Goal: Entertainment & Leisure: Consume media (video, audio)

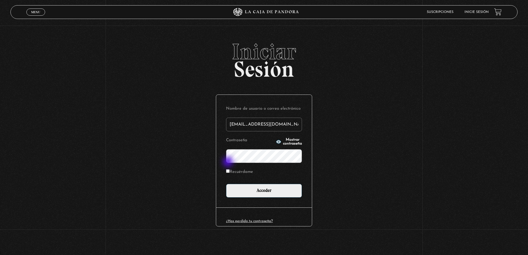
type input "ybarboza27@gmail.com"
drag, startPoint x: 283, startPoint y: 142, endPoint x: 277, endPoint y: 143, distance: 5.3
click at [283, 142] on span "Mostrar contraseña" at bounding box center [292, 142] width 19 height 8
click at [235, 173] on label "Recuérdame" at bounding box center [239, 172] width 27 height 9
click at [230, 173] on input "Recuérdame" at bounding box center [228, 172] width 4 height 4
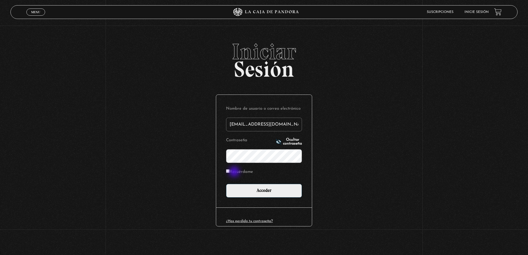
checkbox input "true"
click at [250, 188] on input "Acceder" at bounding box center [264, 191] width 76 height 14
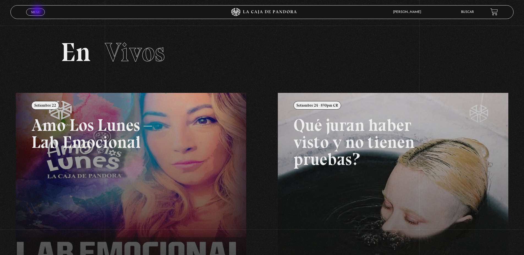
click at [38, 11] on span "Menu" at bounding box center [35, 11] width 9 height 3
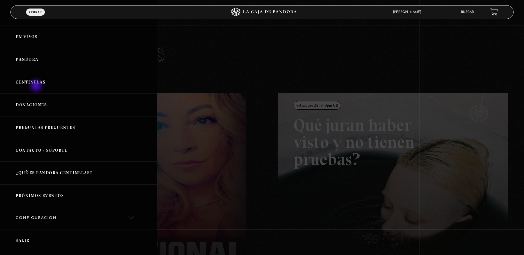
click at [37, 86] on link "Centinelas" at bounding box center [78, 82] width 157 height 23
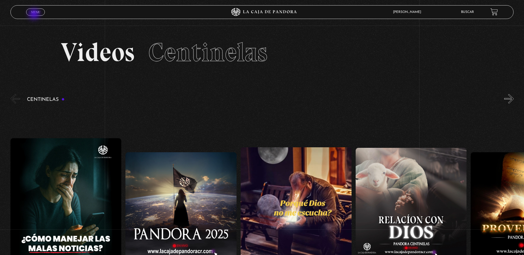
click at [35, 15] on link "Menu Cerrar" at bounding box center [35, 12] width 19 height 7
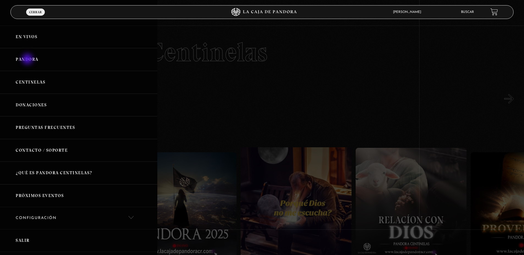
click at [28, 60] on link "Pandora" at bounding box center [78, 59] width 157 height 23
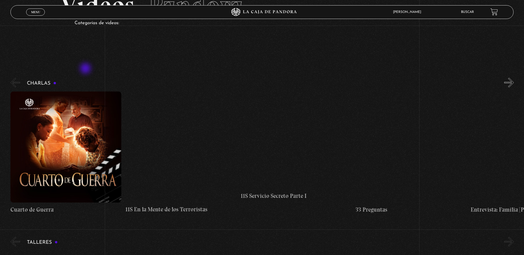
scroll to position [47, 0]
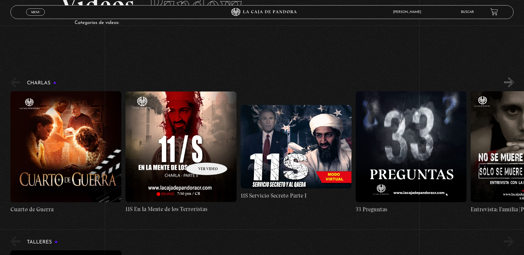
click at [200, 154] on figure at bounding box center [180, 147] width 111 height 111
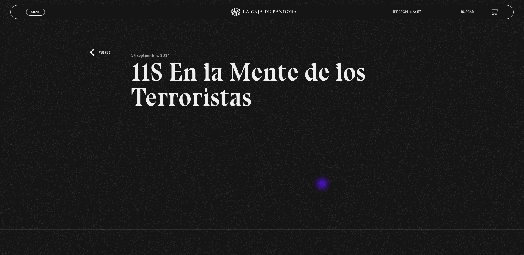
scroll to position [2, 0]
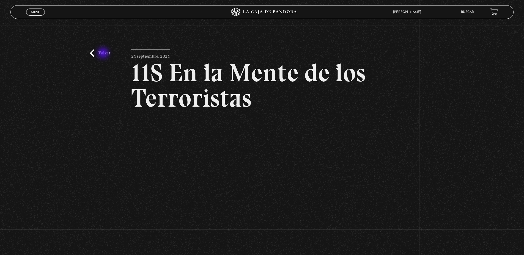
click at [104, 54] on link "Volver" at bounding box center [100, 53] width 20 height 7
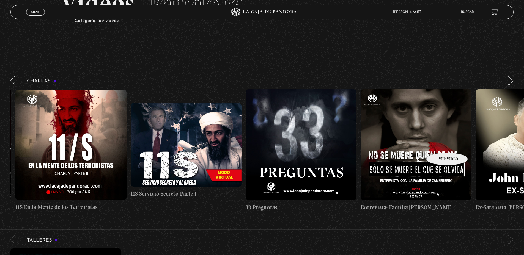
scroll to position [0, 288]
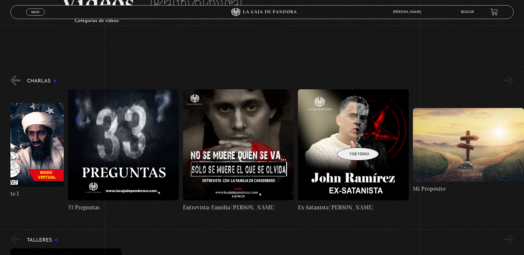
drag, startPoint x: 446, startPoint y: 145, endPoint x: 333, endPoint y: 138, distance: 113.4
click at [333, 138] on div "Cuarto de Guerra 11S En la Mente de los Terroristas 11S Servicio Secreto Parte …" at bounding box center [126, 150] width 806 height 122
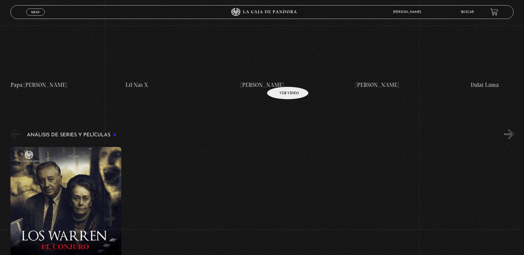
scroll to position [1203, 0]
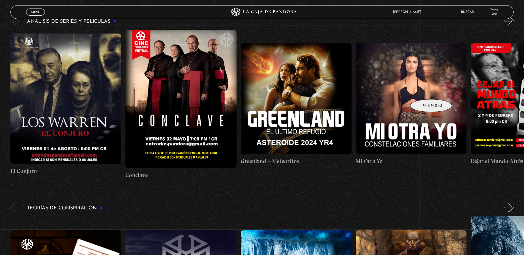
click at [424, 91] on figure at bounding box center [411, 98] width 111 height 111
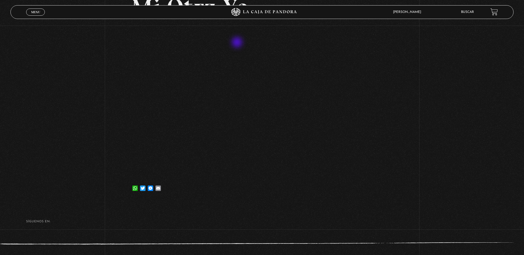
scroll to position [57, 0]
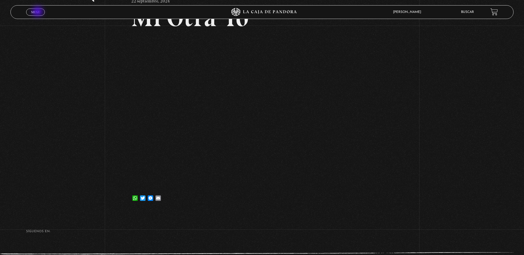
click at [38, 12] on span "Menu" at bounding box center [35, 11] width 9 height 3
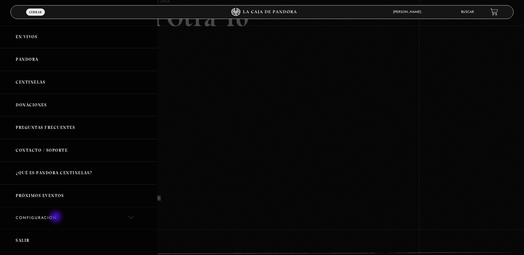
click at [56, 218] on link "Configuración" at bounding box center [78, 219] width 157 height 22
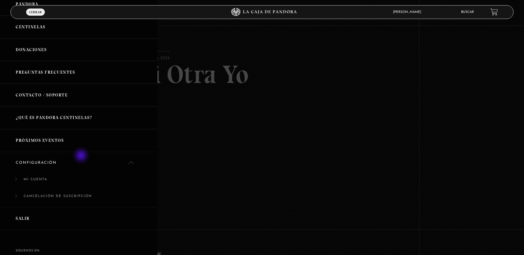
scroll to position [56, 0]
click at [41, 176] on link "Mi cuenta" at bounding box center [78, 181] width 157 height 17
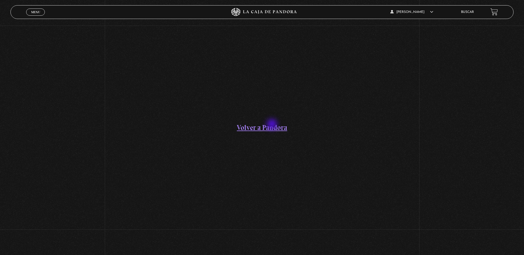
scroll to position [84, 0]
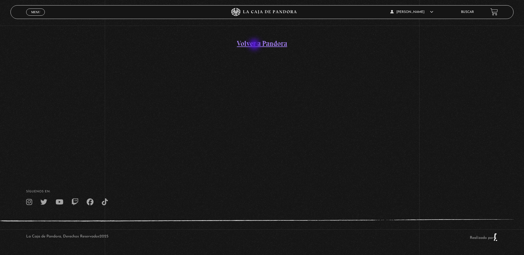
click at [255, 45] on link "Volver a Pandora" at bounding box center [262, 43] width 50 height 9
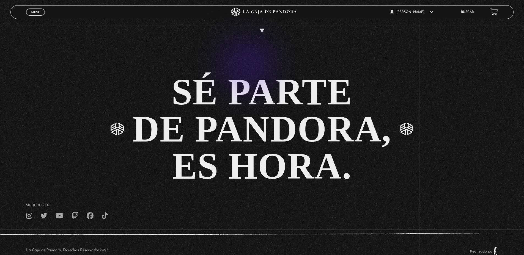
scroll to position [1348, 0]
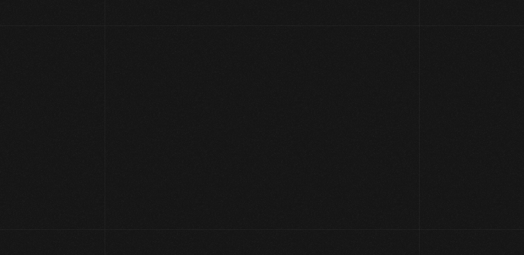
scroll to position [84, 0]
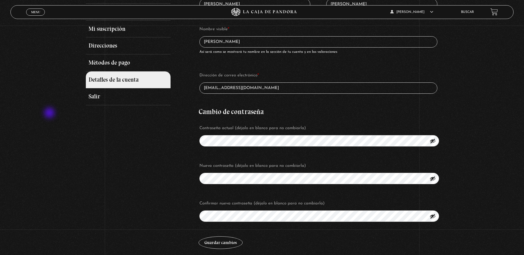
scroll to position [104, 0]
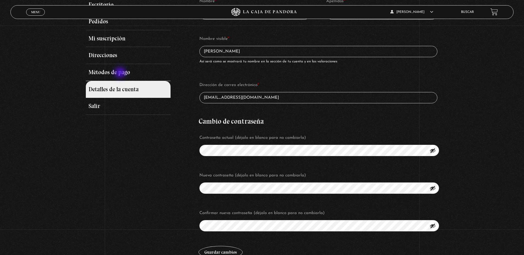
click at [121, 73] on link "Métodos de pago" at bounding box center [128, 72] width 84 height 17
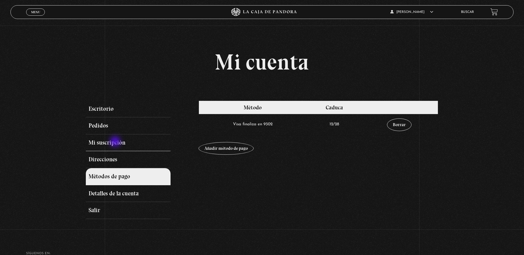
click at [116, 142] on link "Mi suscripción" at bounding box center [128, 143] width 84 height 17
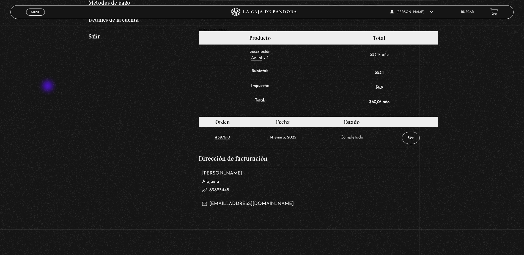
scroll to position [186, 0]
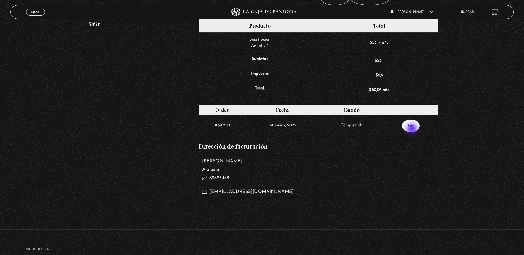
click at [413, 130] on link "Ver" at bounding box center [411, 126] width 18 height 13
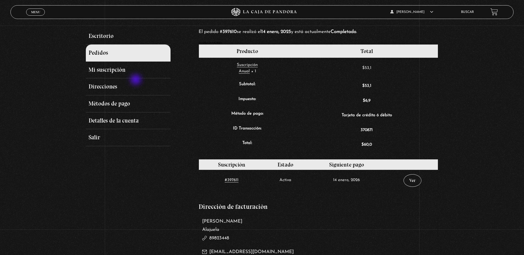
scroll to position [95, 0]
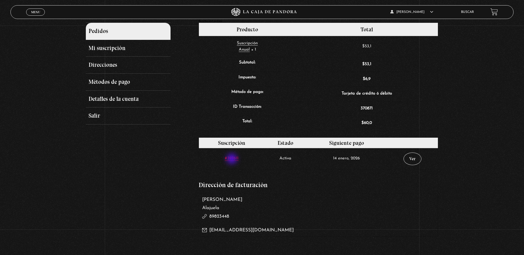
click at [233, 160] on link "#397611" at bounding box center [232, 159] width 14 height 4
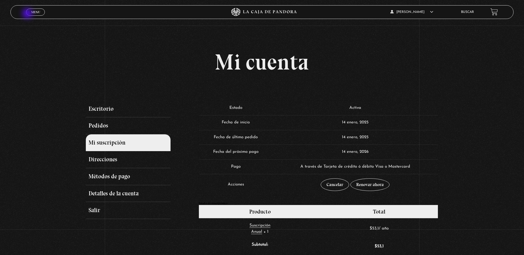
click at [28, 14] on link "Menu Cerrar" at bounding box center [35, 12] width 19 height 7
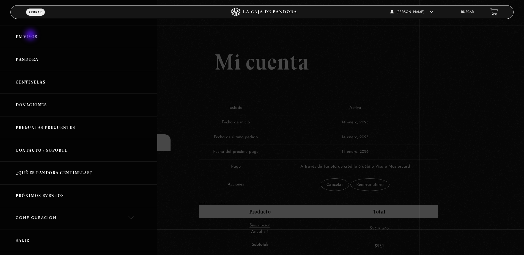
click at [31, 36] on link "En vivos" at bounding box center [78, 37] width 157 height 23
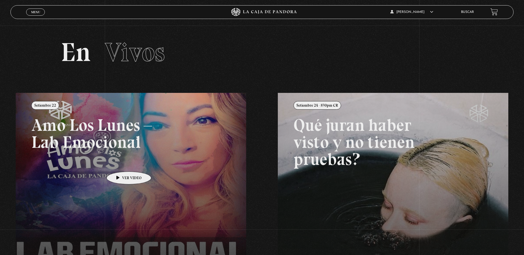
click at [120, 163] on link at bounding box center [278, 220] width 524 height 255
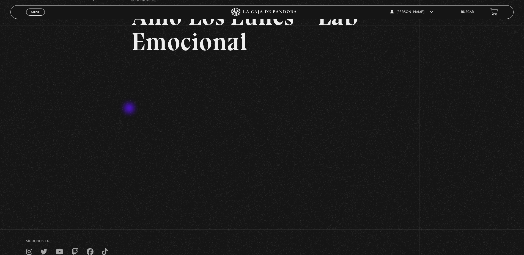
scroll to position [59, 0]
click at [446, 73] on div "Volver Setiembre 22 Amo Los [DATE] – Lab Emocional" at bounding box center [262, 94] width 524 height 254
click at [73, 113] on div "Volver Setiembre 22 Amo Los Lunes – Lab Emocional" at bounding box center [262, 94] width 524 height 254
click at [40, 12] on span "Menu" at bounding box center [35, 11] width 9 height 3
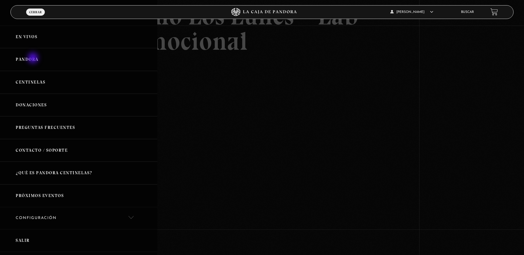
click at [34, 59] on link "Pandora" at bounding box center [78, 59] width 157 height 23
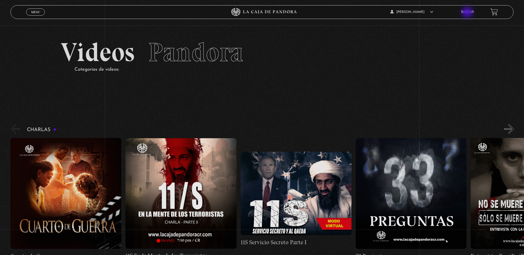
click at [468, 13] on link "Buscar" at bounding box center [467, 11] width 13 height 3
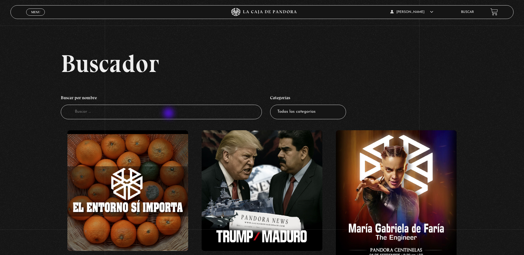
click at [169, 114] on input "Buscador" at bounding box center [161, 112] width 201 height 15
type input "balenciaga"
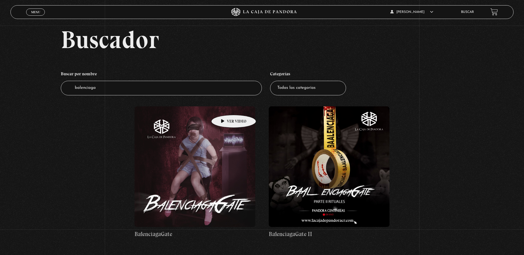
scroll to position [35, 0]
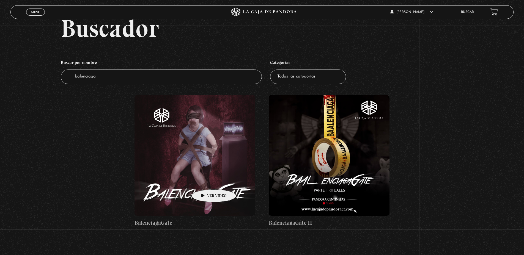
click at [205, 181] on figure at bounding box center [195, 155] width 121 height 121
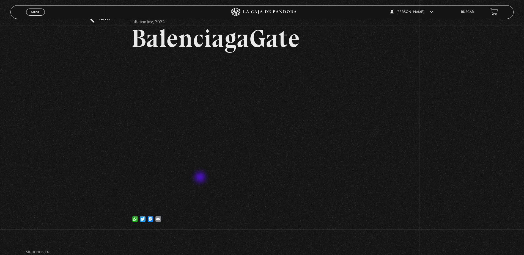
scroll to position [43, 0]
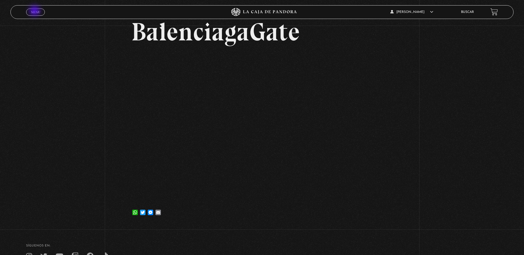
click at [35, 11] on span "Menu" at bounding box center [35, 11] width 9 height 3
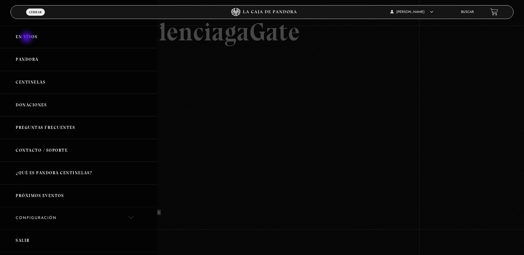
click at [27, 38] on link "En vivos" at bounding box center [78, 37] width 157 height 23
click at [32, 83] on link "Centinelas" at bounding box center [78, 82] width 157 height 23
